Goal: Find contact information: Find contact information

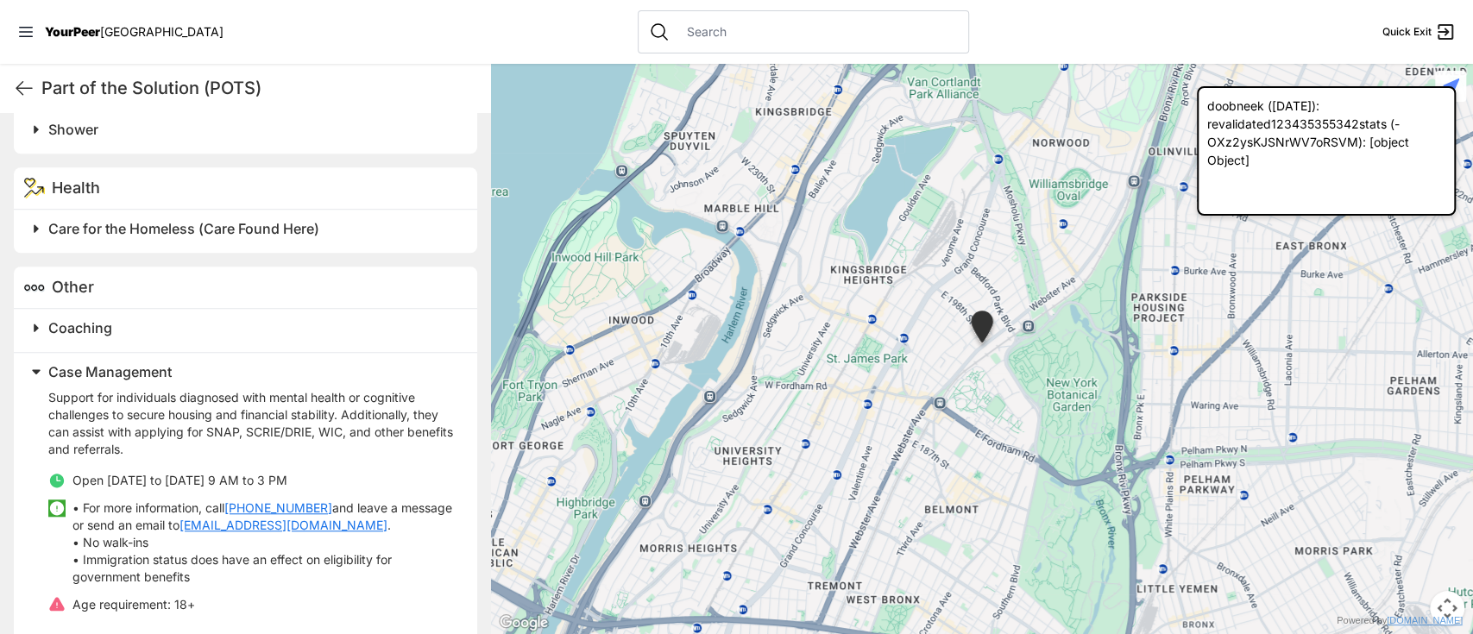
scroll to position [910, 0]
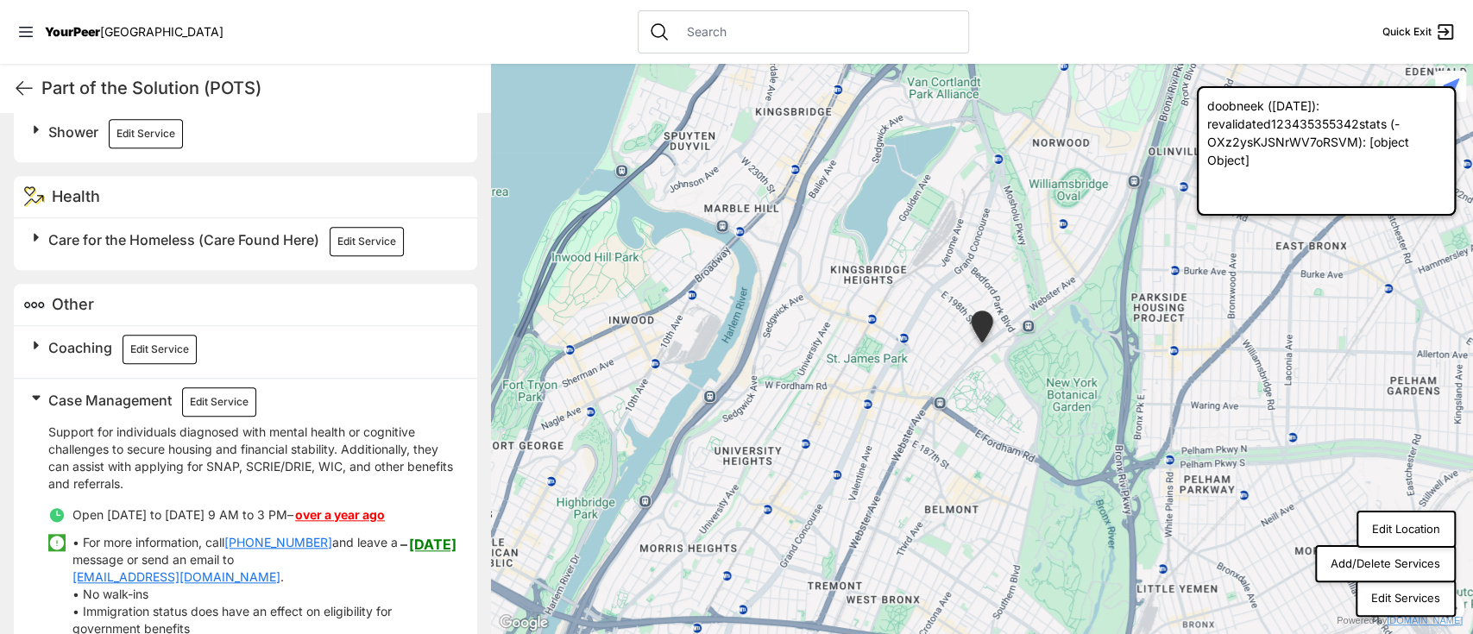
click at [330, 509] on link "over a year ago" at bounding box center [340, 514] width 90 height 15
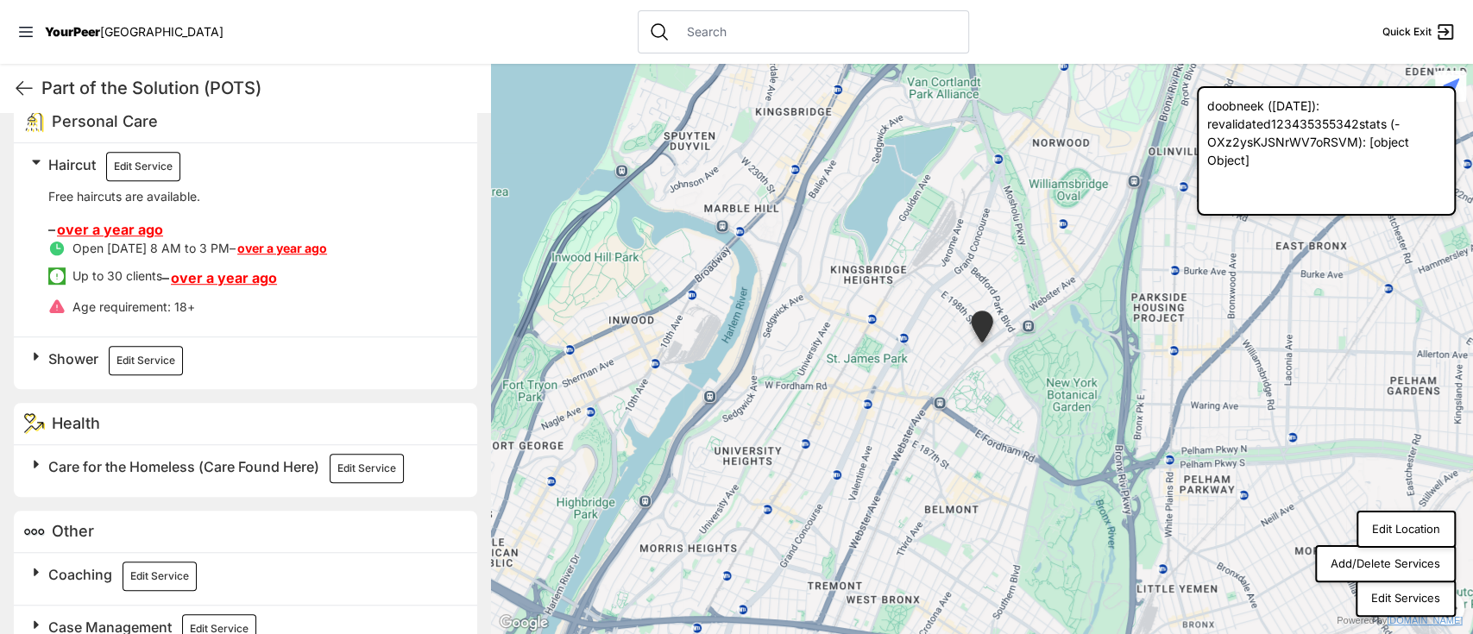
scroll to position [501, 0]
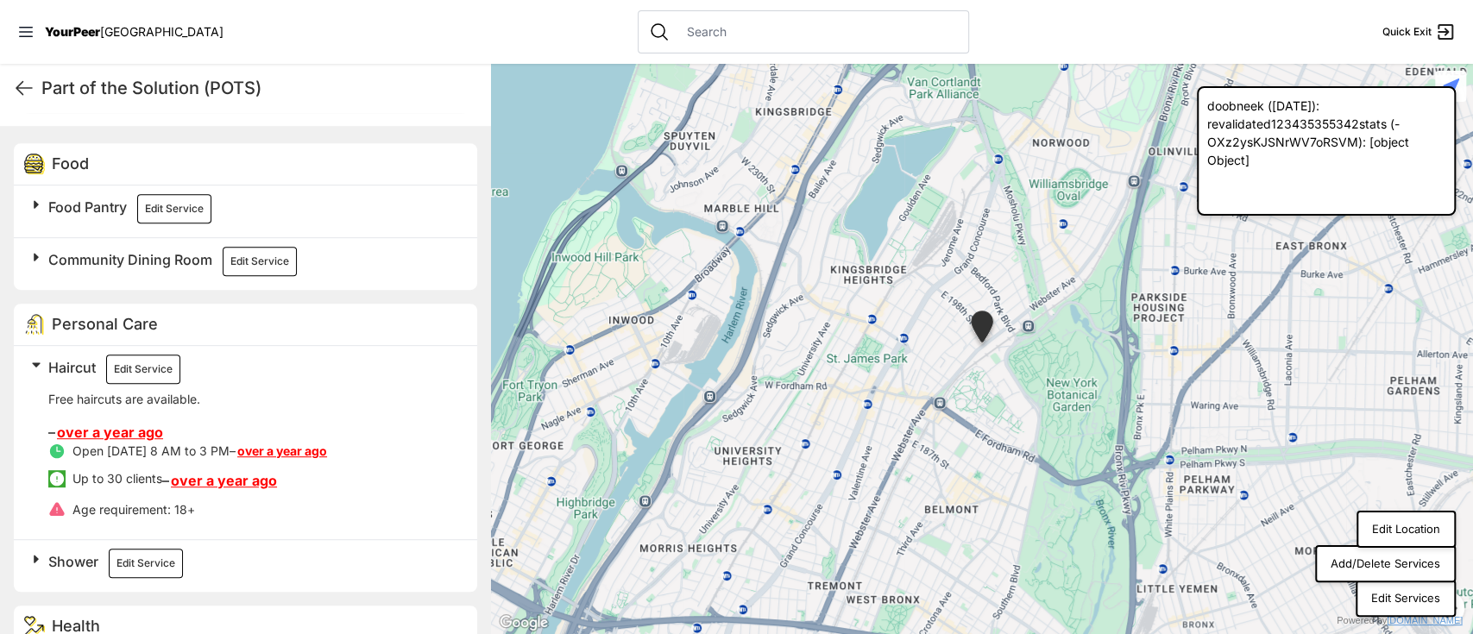
click at [104, 259] on span "Community Dining Room" at bounding box center [130, 259] width 164 height 17
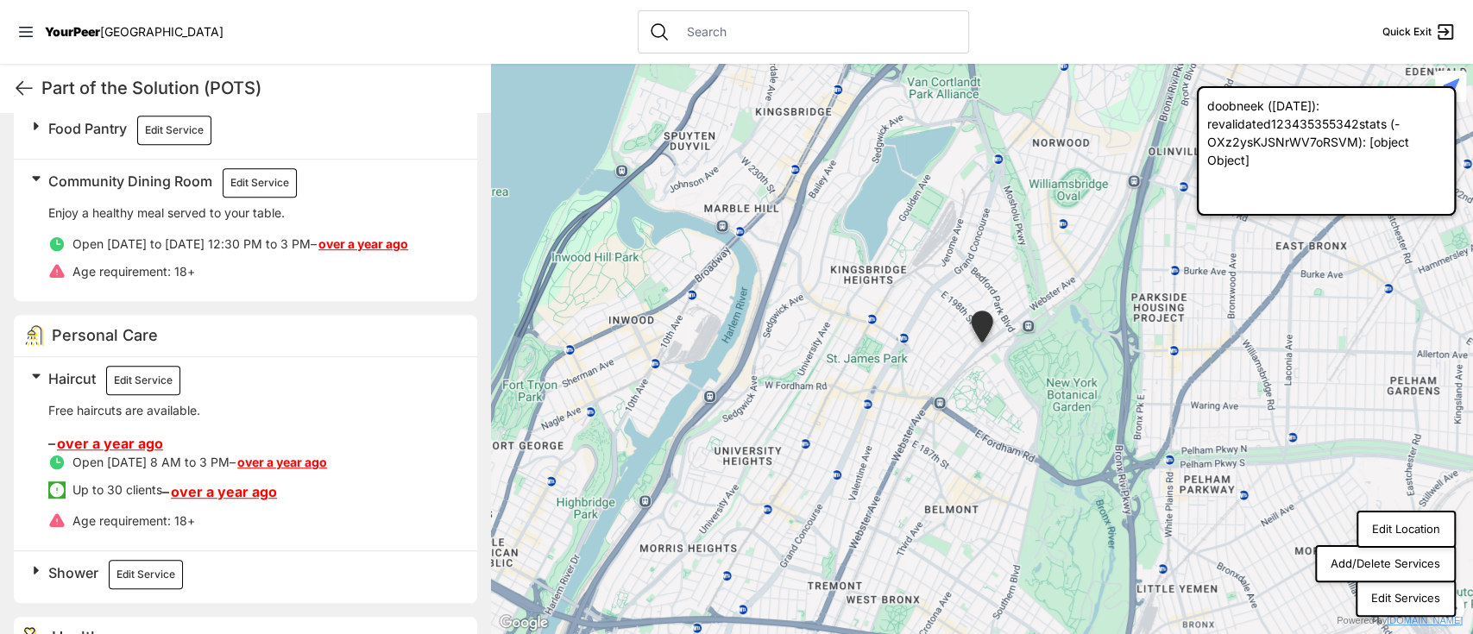
scroll to position [731, 0]
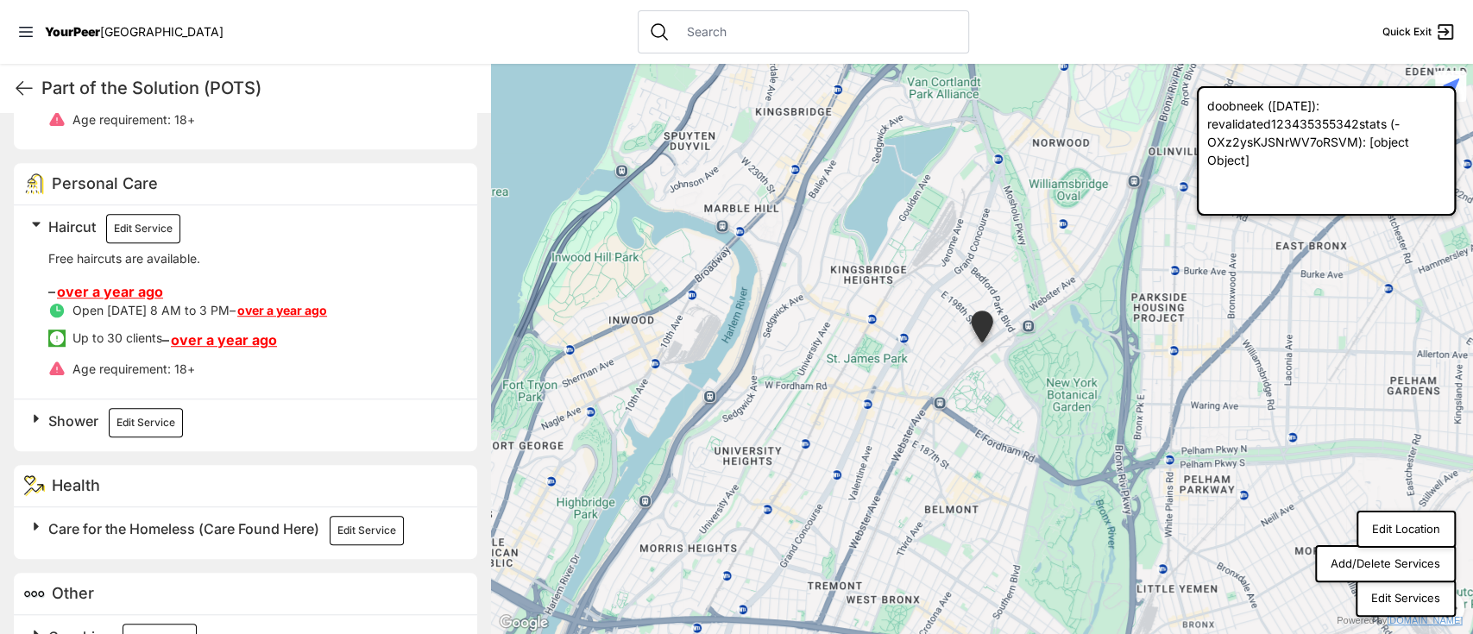
click at [138, 218] on button "Edit Service" at bounding box center [143, 228] width 74 height 29
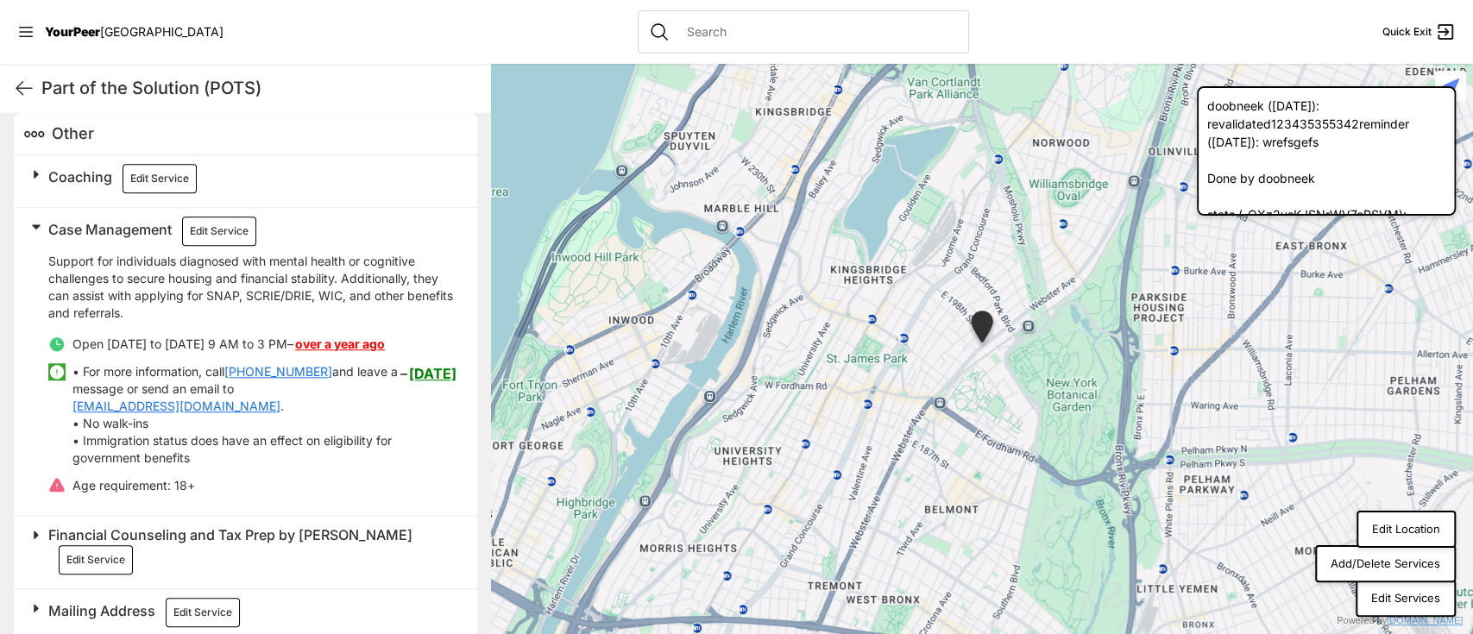
scroll to position [154, 0]
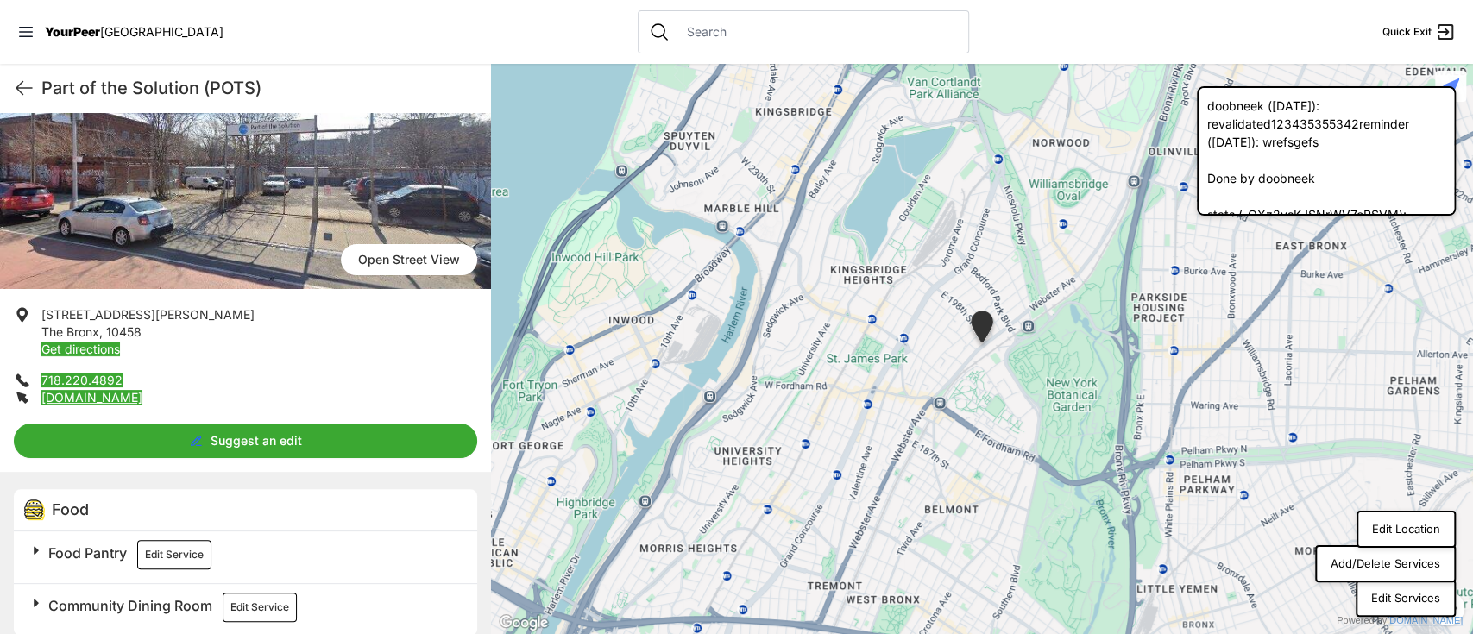
click at [88, 381] on link "718.220.4892" at bounding box center [81, 380] width 81 height 15
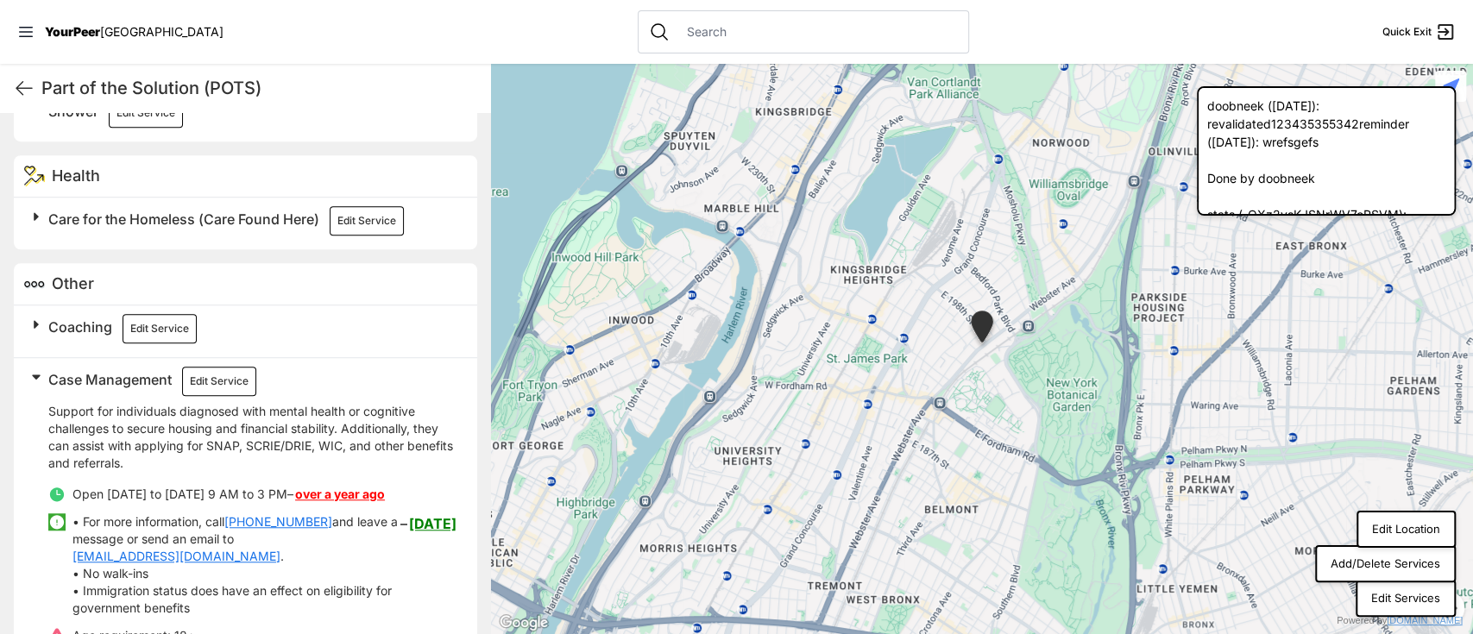
scroll to position [845, 0]
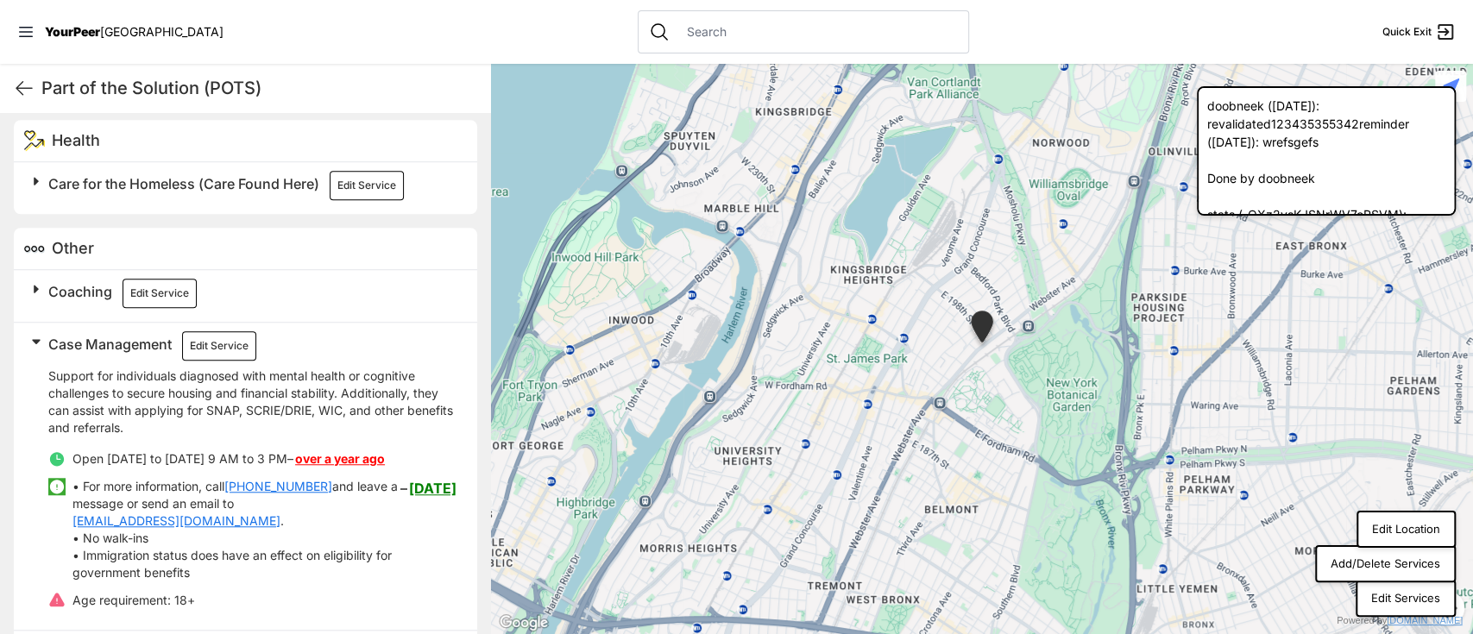
click at [131, 525] on link "[EMAIL_ADDRESS][DOMAIN_NAME]" at bounding box center [176, 521] width 208 height 17
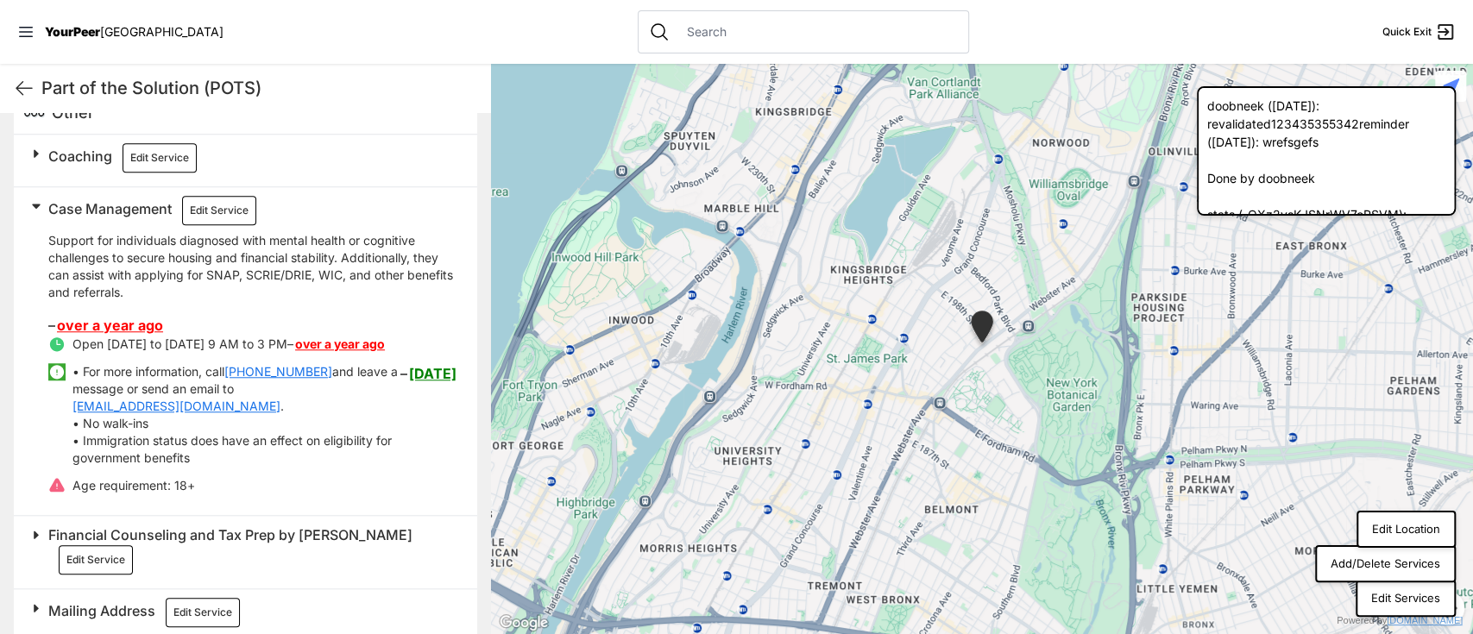
scroll to position [290, 0]
